Goal: Navigation & Orientation: Go to known website

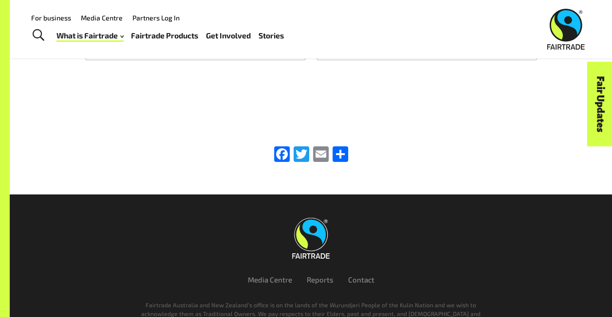
scroll to position [1519, 0]
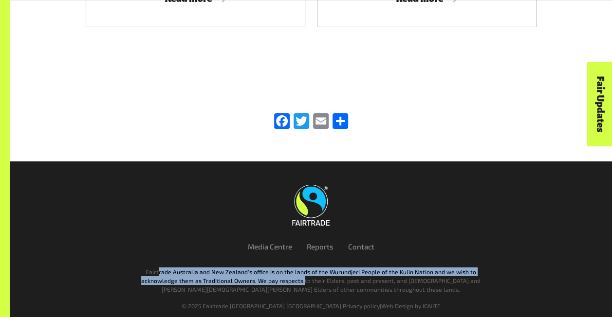
drag, startPoint x: 165, startPoint y: 262, endPoint x: 312, endPoint y: 271, distance: 147.7
click at [302, 271] on p "Fairtrade Australia and New Zealand’s office is on the lands of the Wurundjeri …" at bounding box center [311, 281] width 352 height 26
drag, startPoint x: 312, startPoint y: 271, endPoint x: 432, endPoint y: 190, distance: 144.2
click at [302, 190] on link at bounding box center [310, 205] width 533 height 41
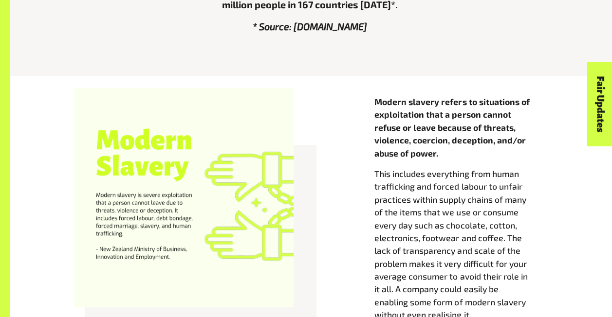
scroll to position [367, 0]
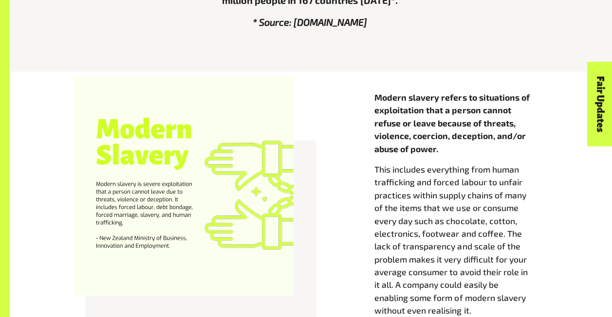
drag, startPoint x: 170, startPoint y: 250, endPoint x: 136, endPoint y: 239, distance: 35.2
click at [136, 239] on div at bounding box center [183, 186] width 219 height 219
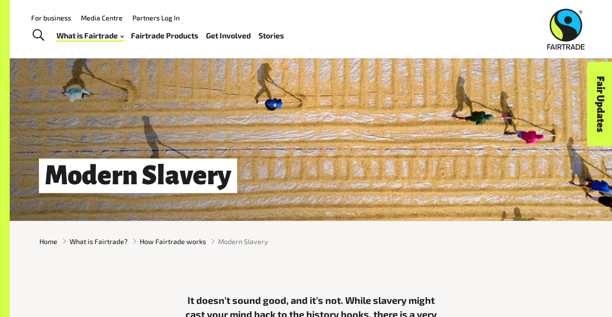
scroll to position [0, 0]
